Goal: Information Seeking & Learning: Find specific fact

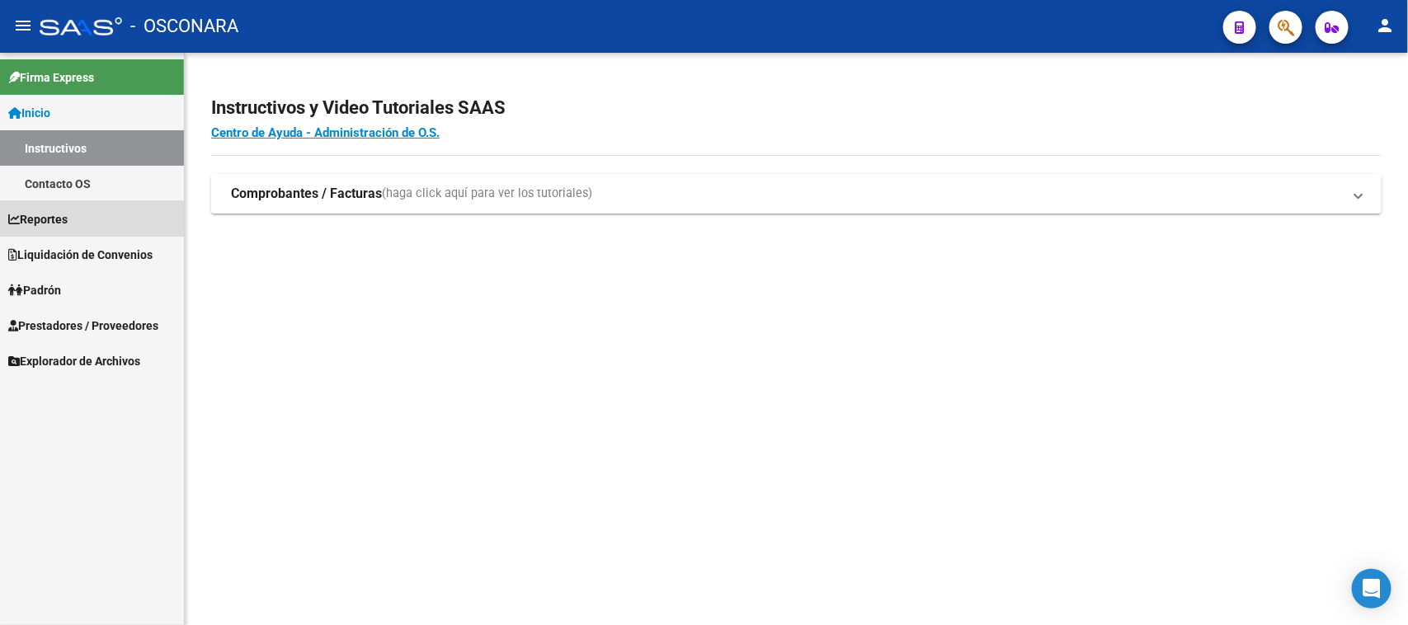
click at [66, 227] on span "Reportes" at bounding box center [37, 219] width 59 height 18
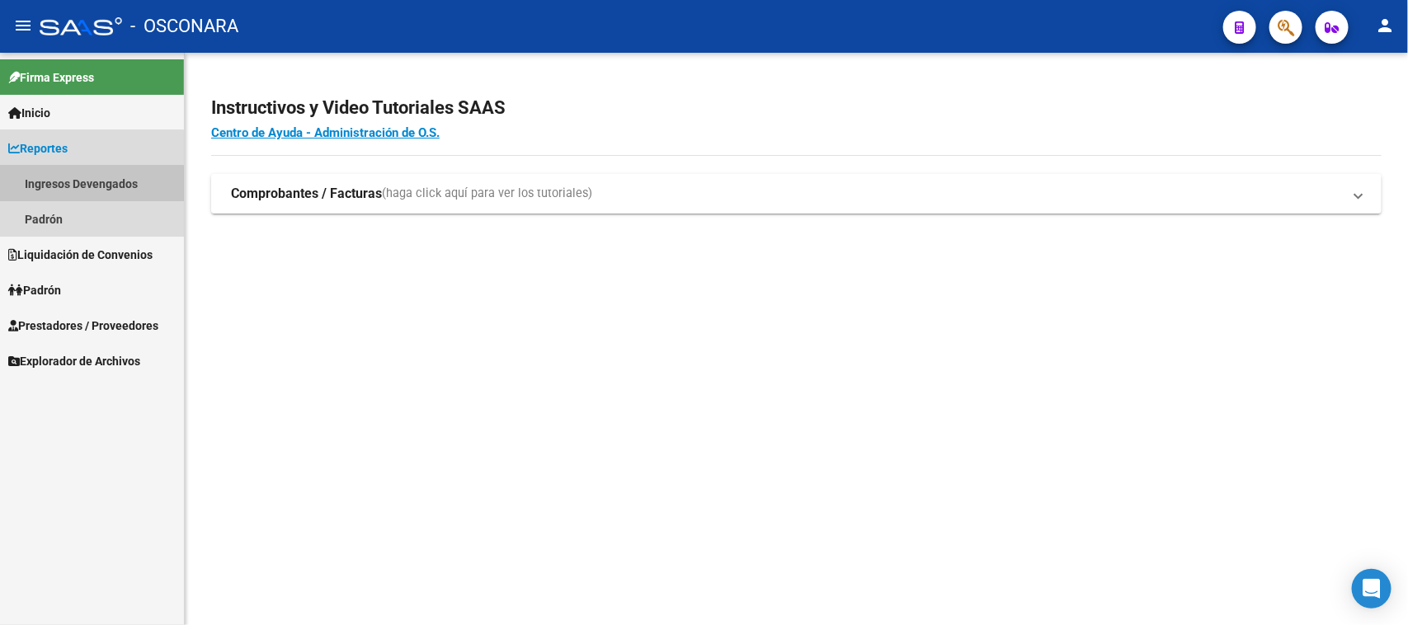
click at [87, 191] on link "Ingresos Devengados" at bounding box center [92, 183] width 184 height 35
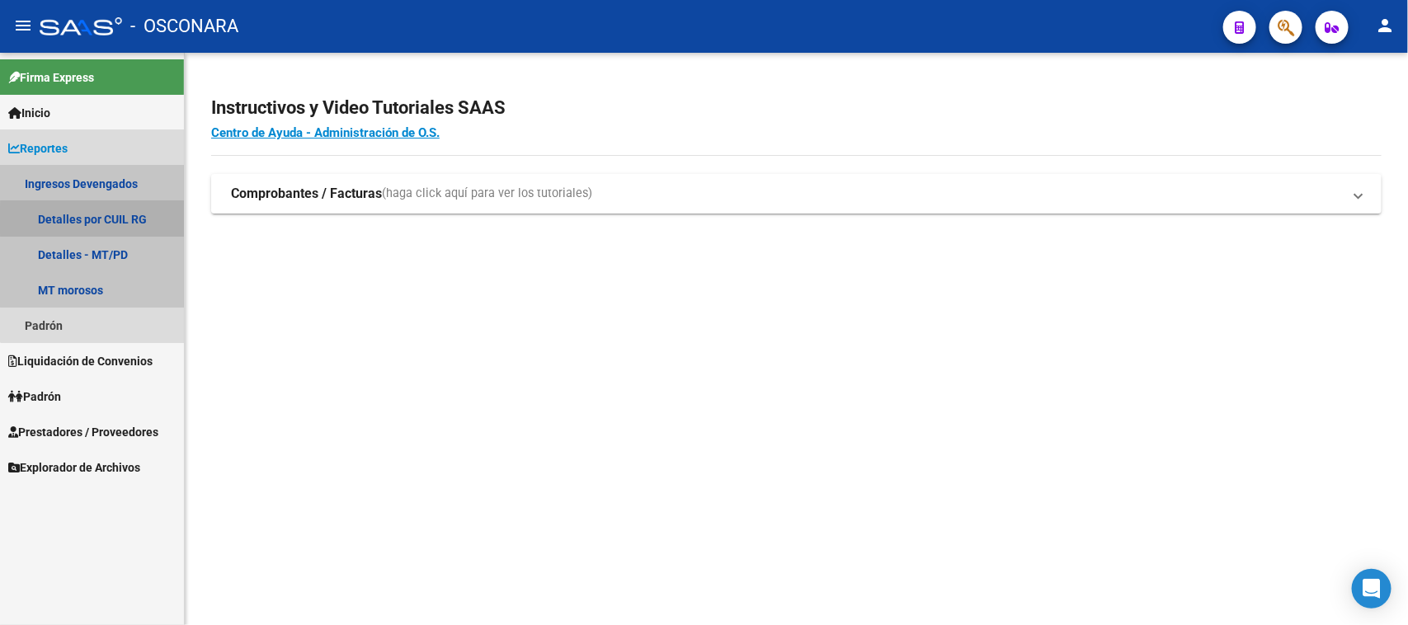
click at [124, 220] on link "Detalles por CUIL RG" at bounding box center [92, 218] width 184 height 35
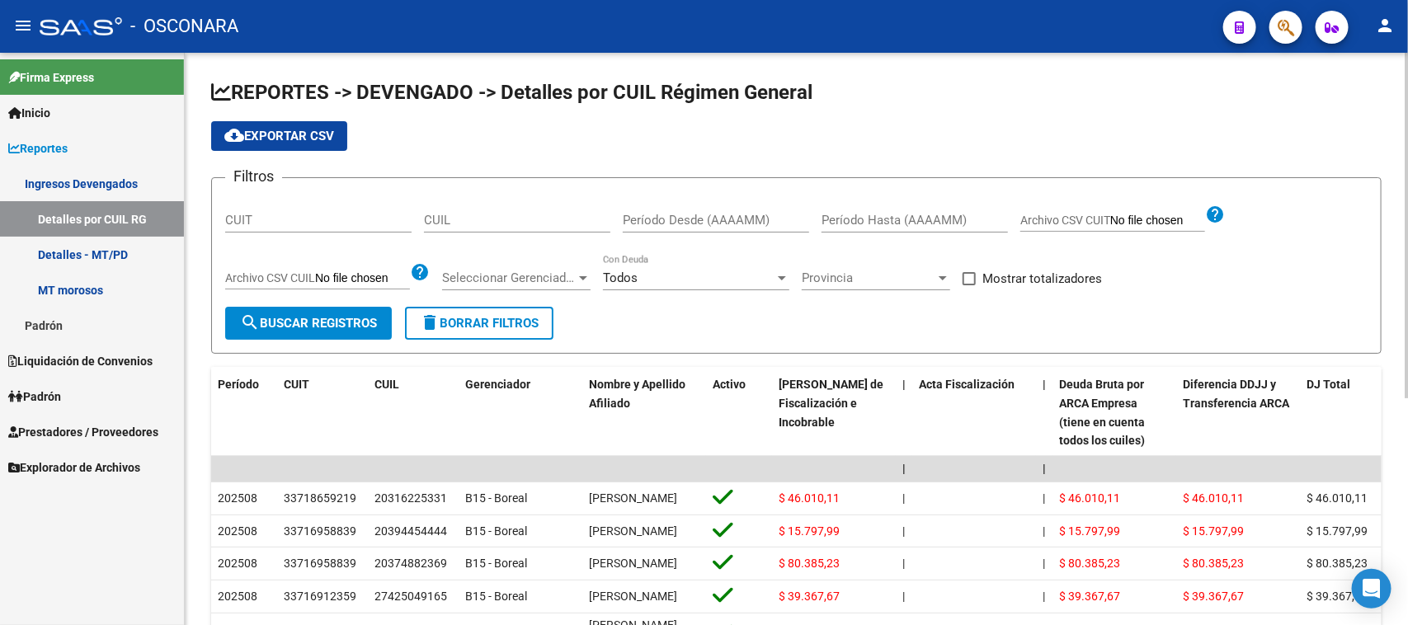
click at [464, 228] on div "CUIL" at bounding box center [517, 214] width 186 height 35
click at [468, 225] on input "CUIL" at bounding box center [517, 220] width 186 height 15
paste input "20-40247003-9"
type input "20-40247003-9"
click at [348, 299] on div "Filtros CUIT 20-40247003-9 CUIL Período Desde (AAAAMM) Período Hasta (AAAAMM) A…" at bounding box center [796, 248] width 1142 height 115
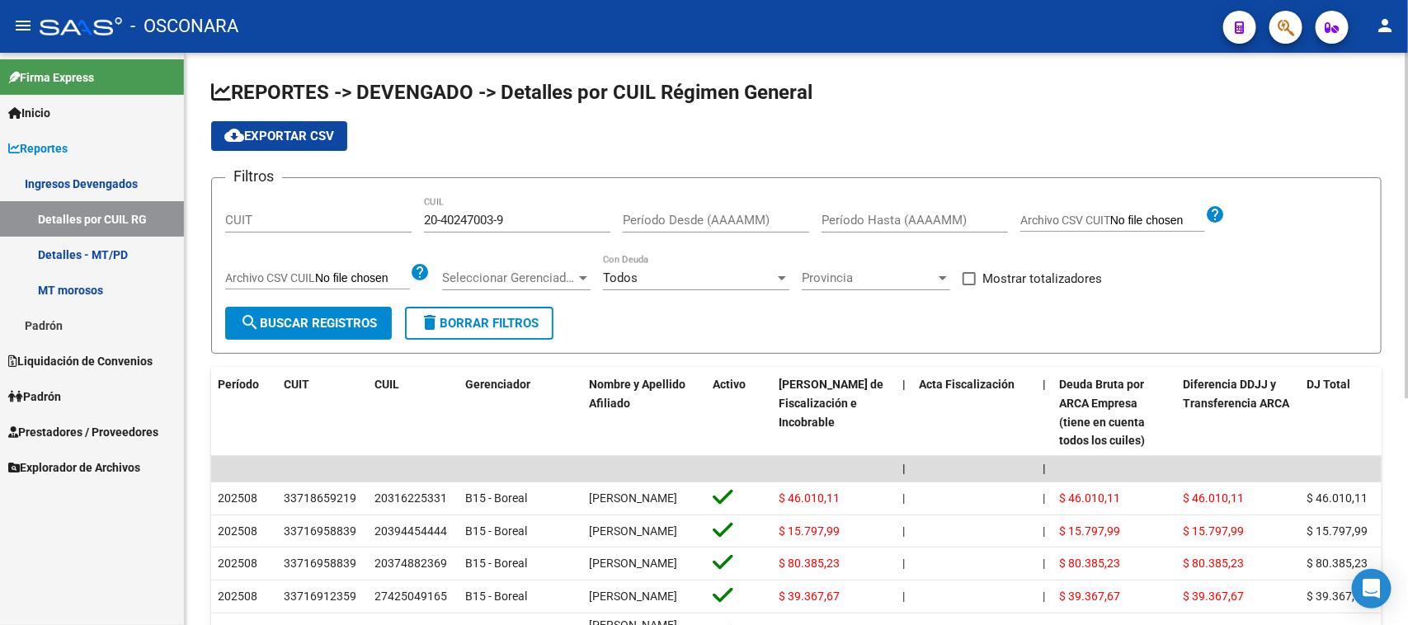
click at [338, 309] on button "search Buscar Registros" at bounding box center [308, 323] width 167 height 33
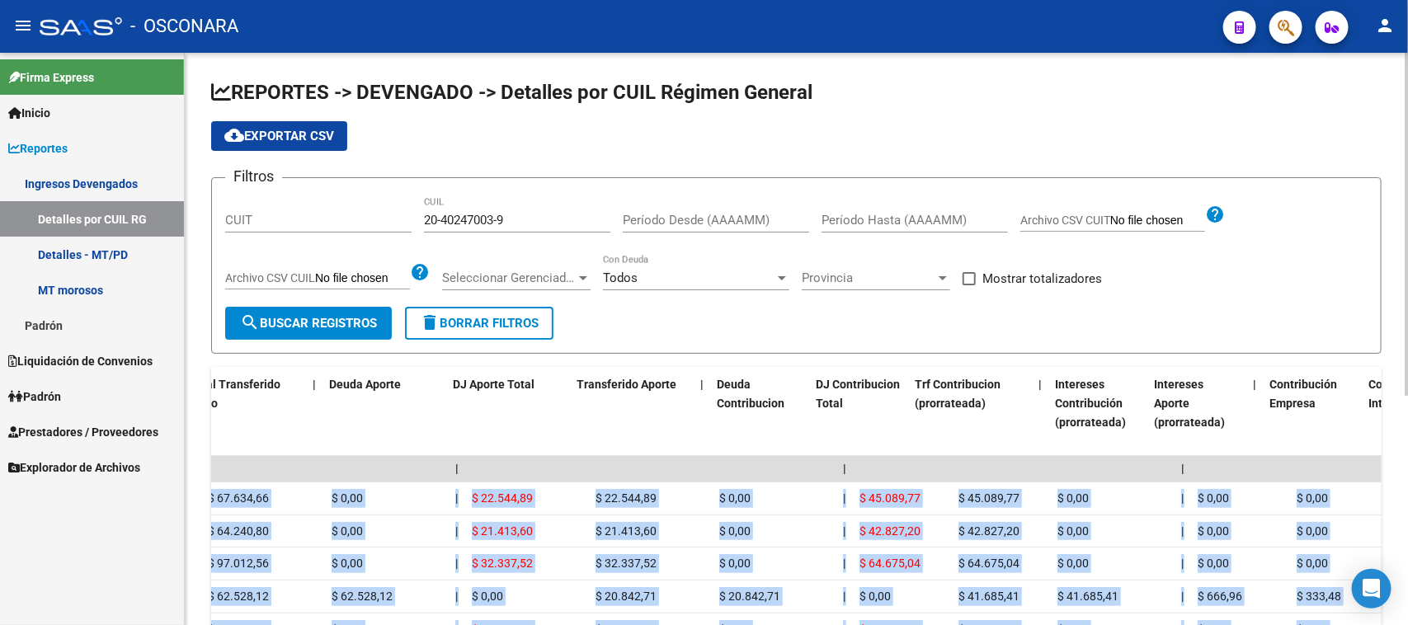
scroll to position [0, 1668]
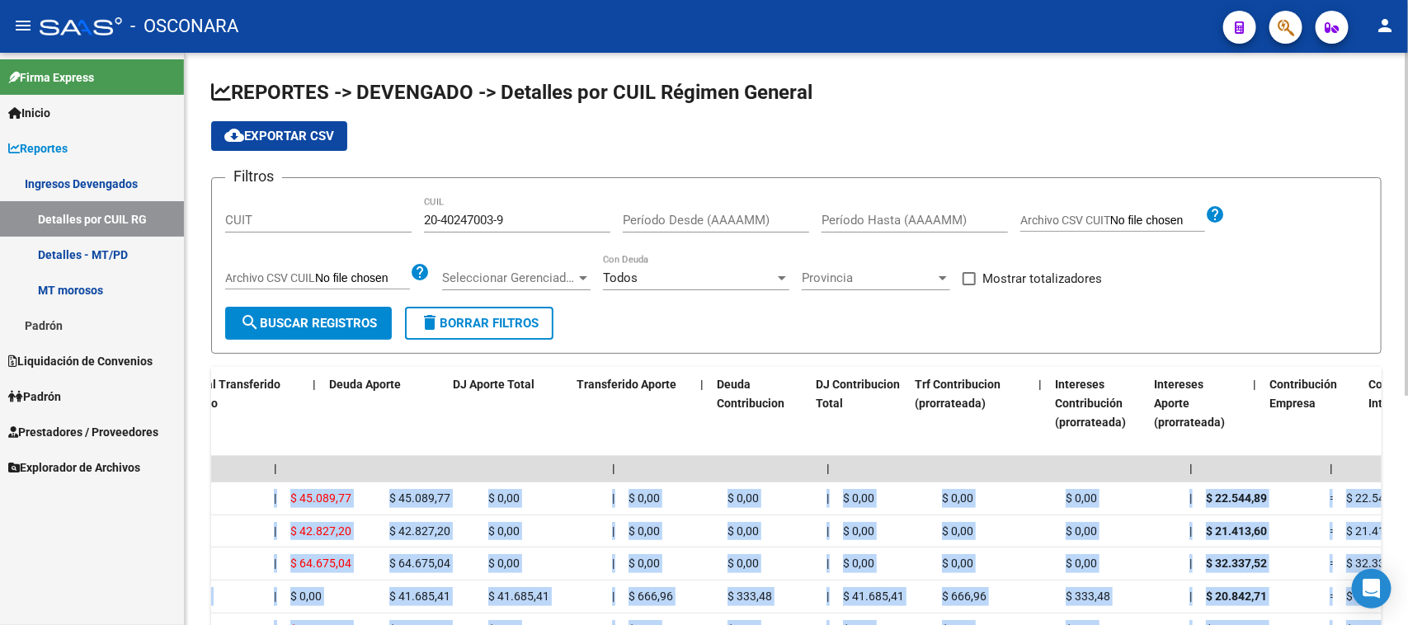
drag, startPoint x: 1161, startPoint y: 506, endPoint x: 1407, endPoint y: 504, distance: 245.8
click at [1407, 504] on div "REPORTES -> DEVENGADO -> Detalles por CUIL Régimen General cloud_download Expor…" at bounding box center [798, 481] width 1227 height 857
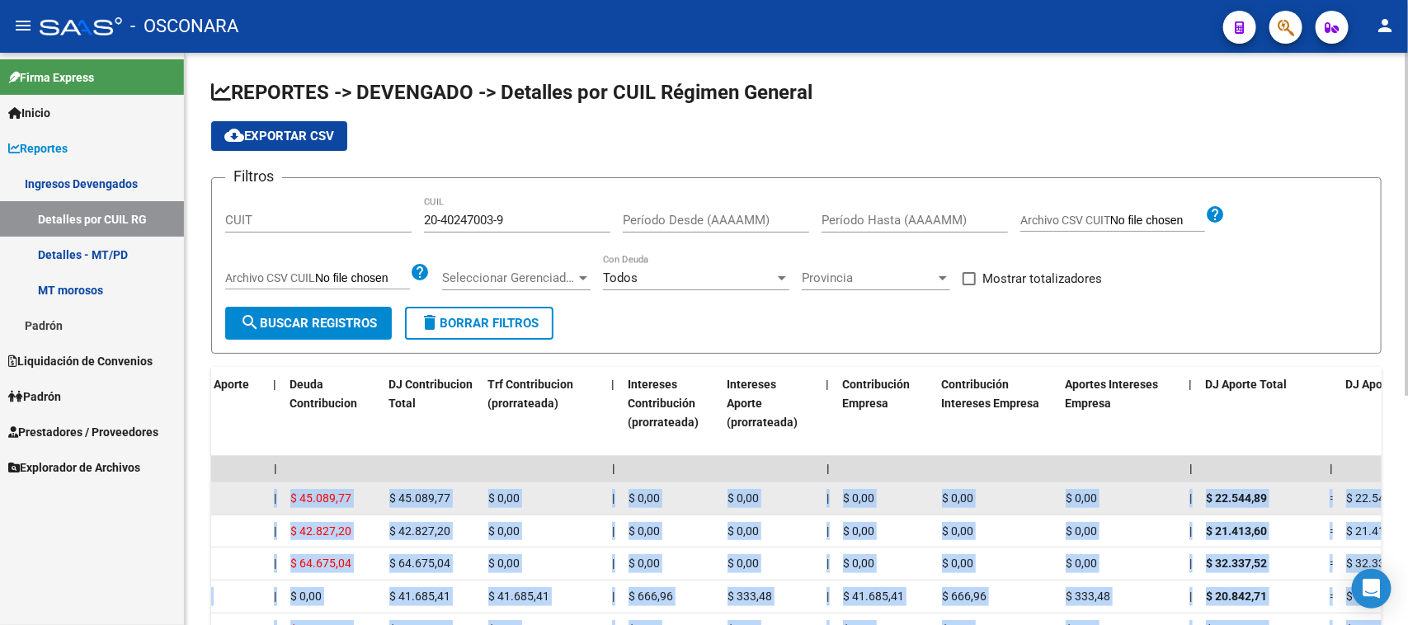
scroll to position [0, 1688]
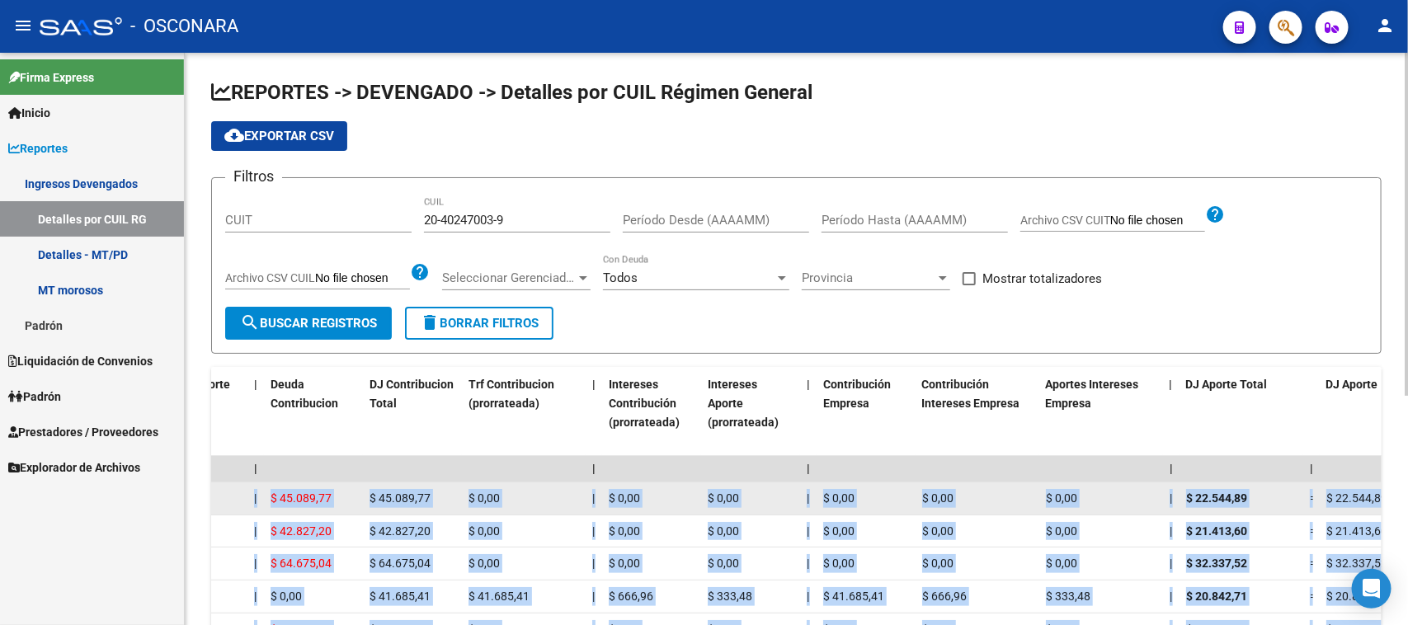
click at [1354, 497] on span "$ 22.544,89" at bounding box center [1356, 498] width 61 height 13
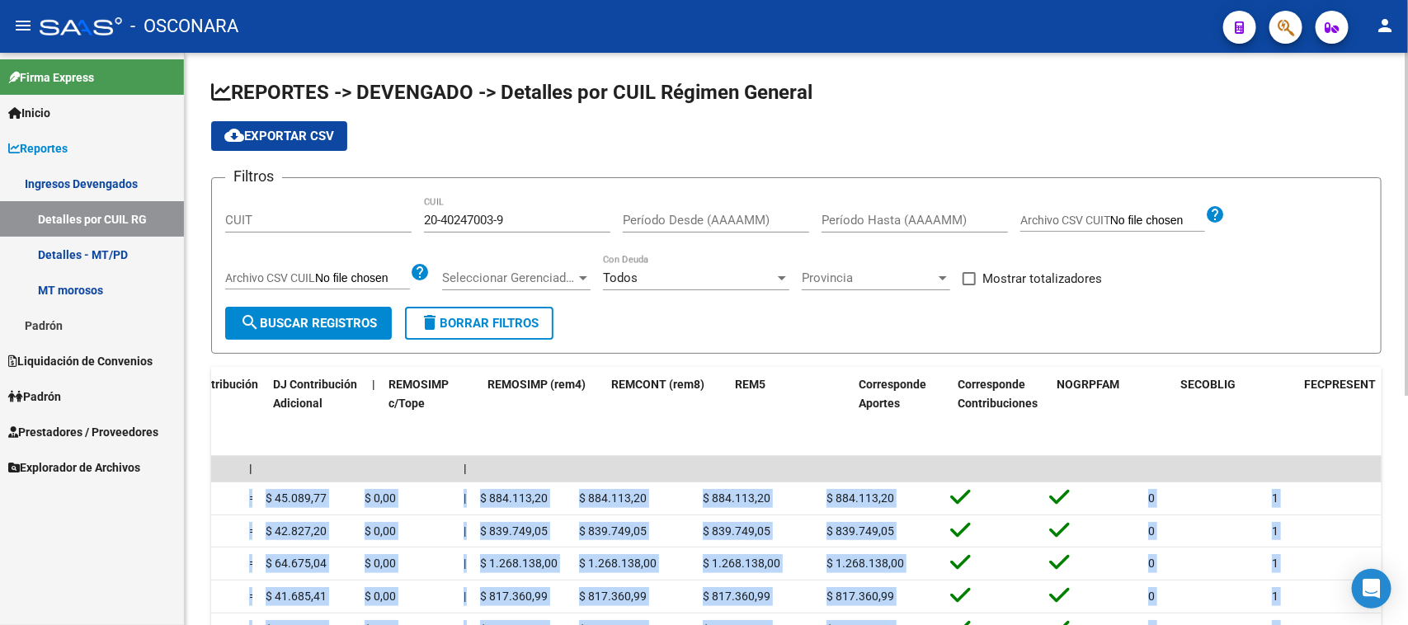
scroll to position [0, 3499]
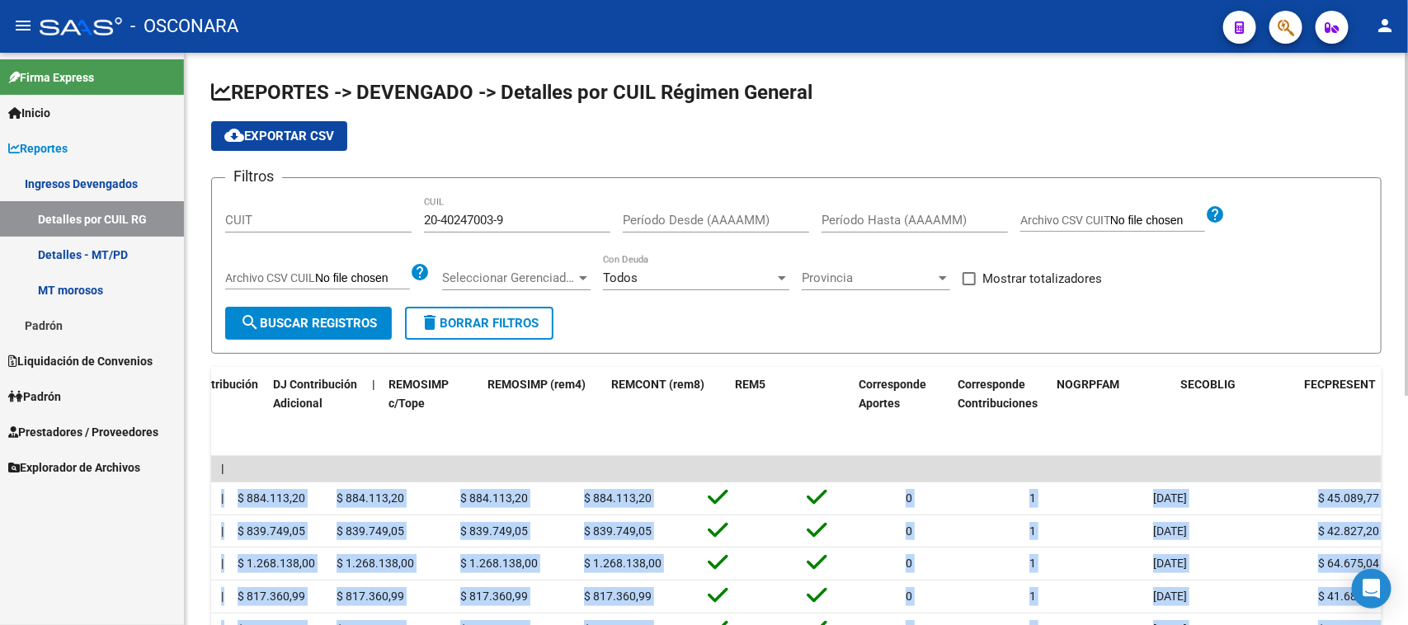
drag, startPoint x: 1338, startPoint y: 500, endPoint x: 1405, endPoint y: 492, distance: 67.3
click at [1405, 492] on div "REPORTES -> DEVENGADO -> Detalles por CUIL Régimen General cloud_download Expor…" at bounding box center [798, 481] width 1227 height 857
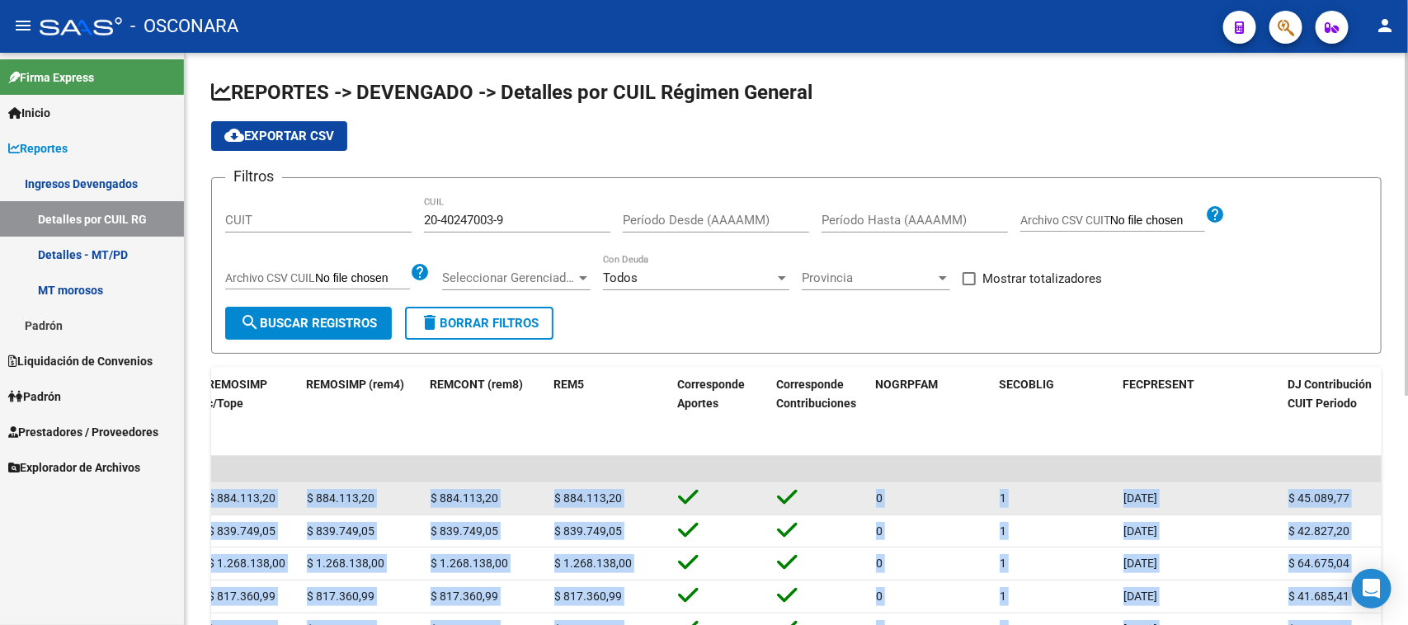
click at [1256, 495] on div "[DATE]" at bounding box center [1199, 498] width 152 height 19
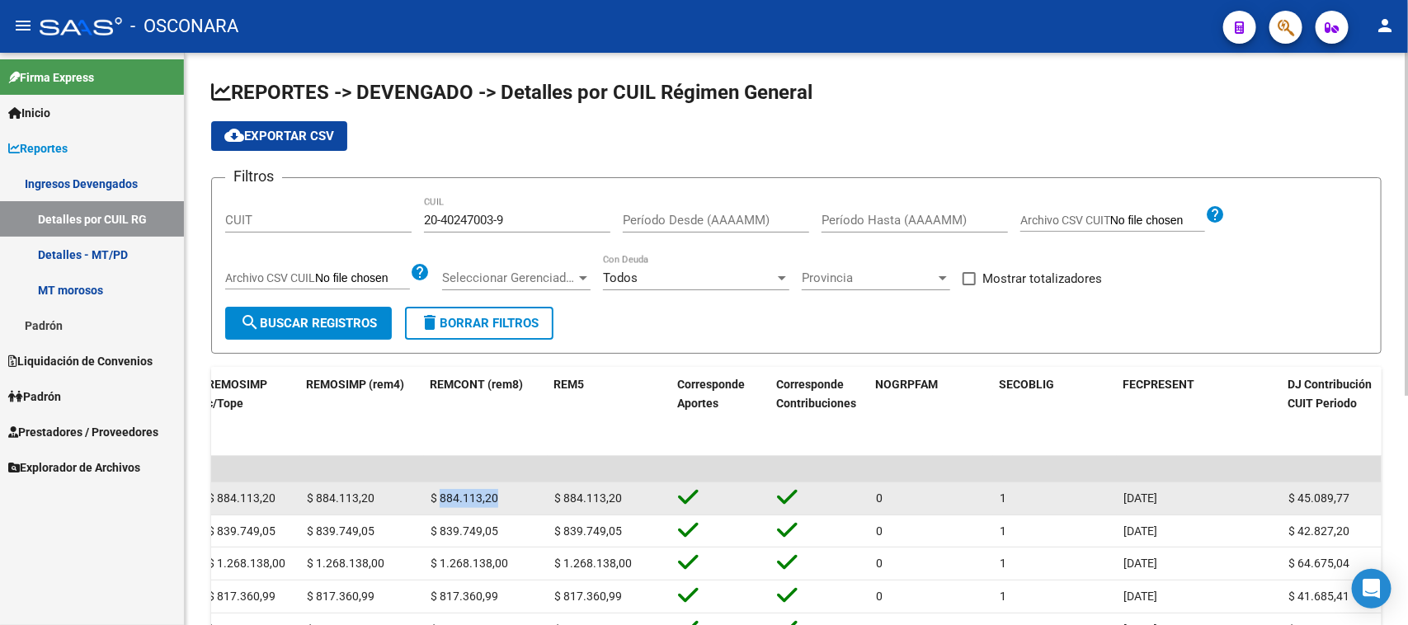
drag, startPoint x: 495, startPoint y: 497, endPoint x: 439, endPoint y: 501, distance: 56.2
click at [439, 501] on span "$ 884.113,20" at bounding box center [465, 498] width 68 height 13
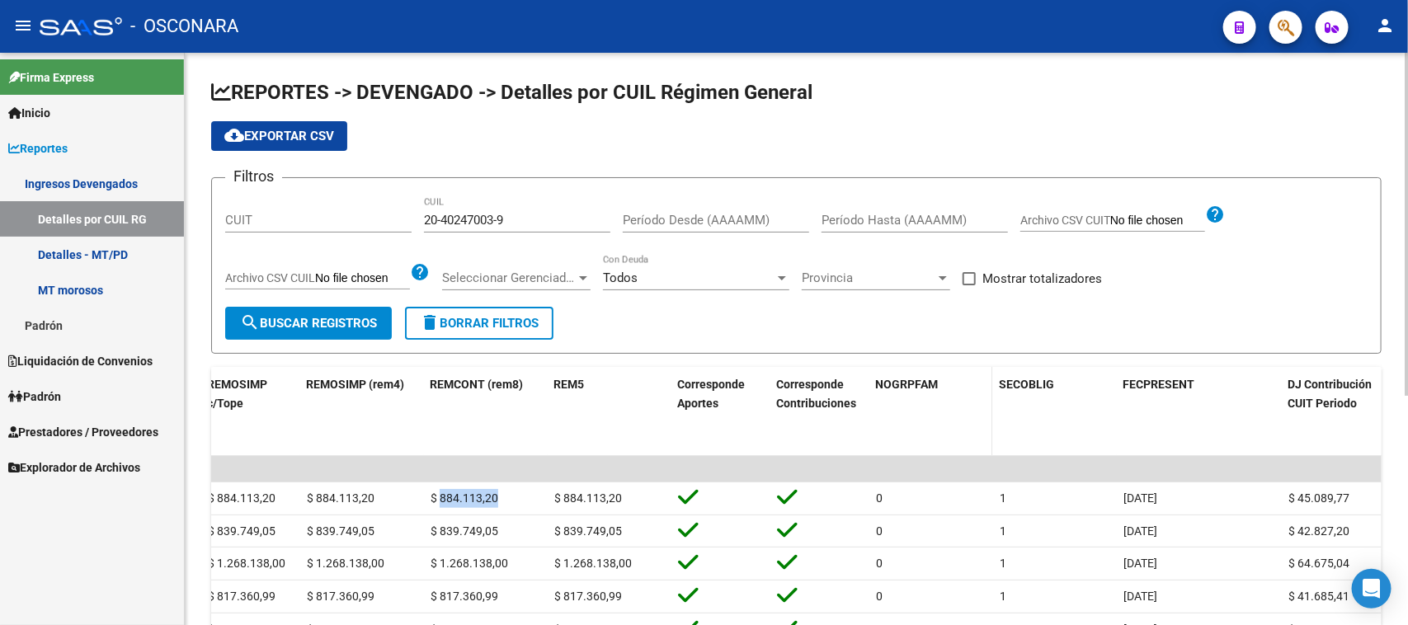
copy span "884.113,20"
